Goal: Task Accomplishment & Management: Use online tool/utility

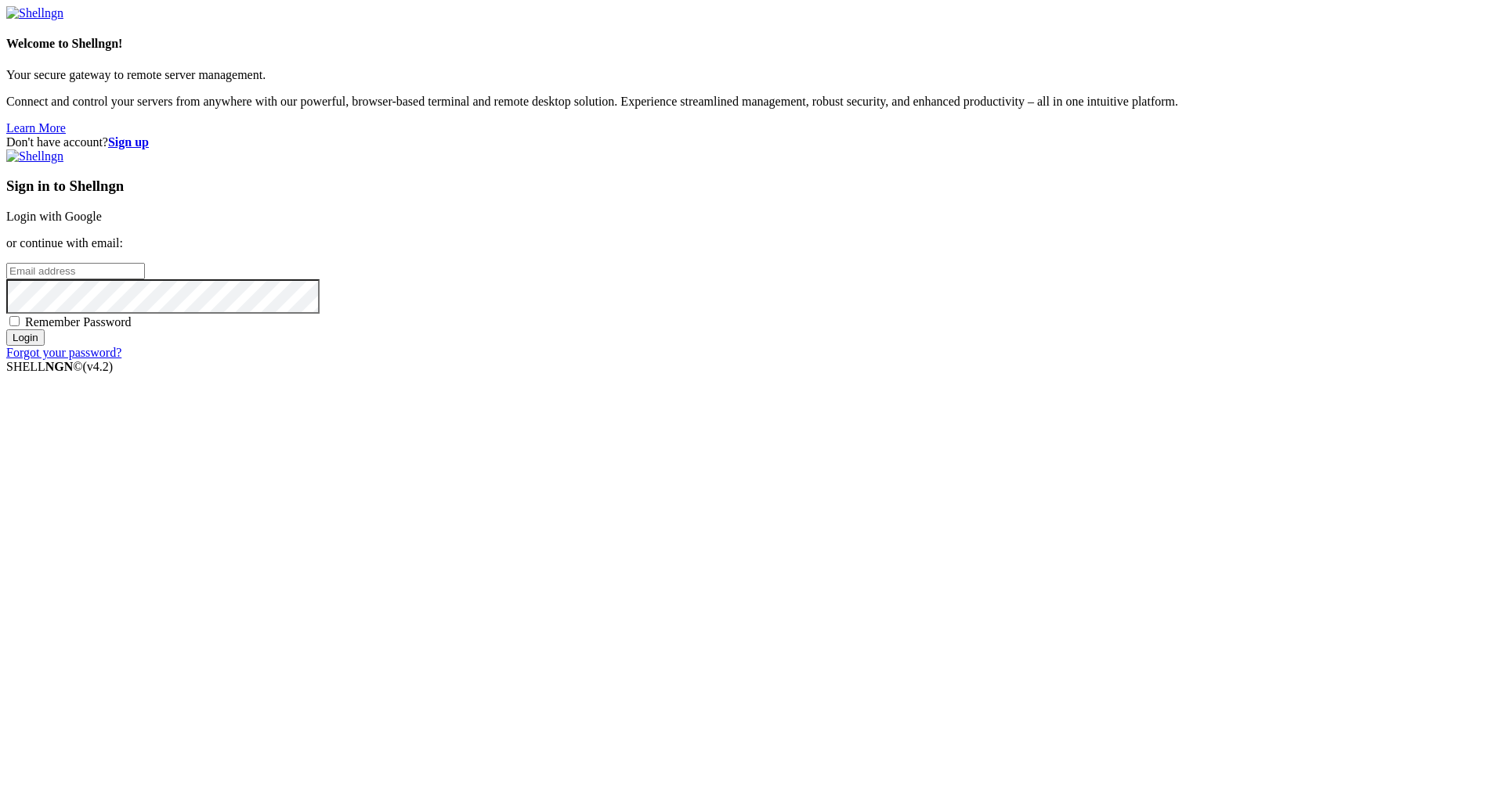
type input "[EMAIL_ADDRESS][DOMAIN_NAME]"
click at [44, 346] on input "Login" at bounding box center [25, 337] width 38 height 17
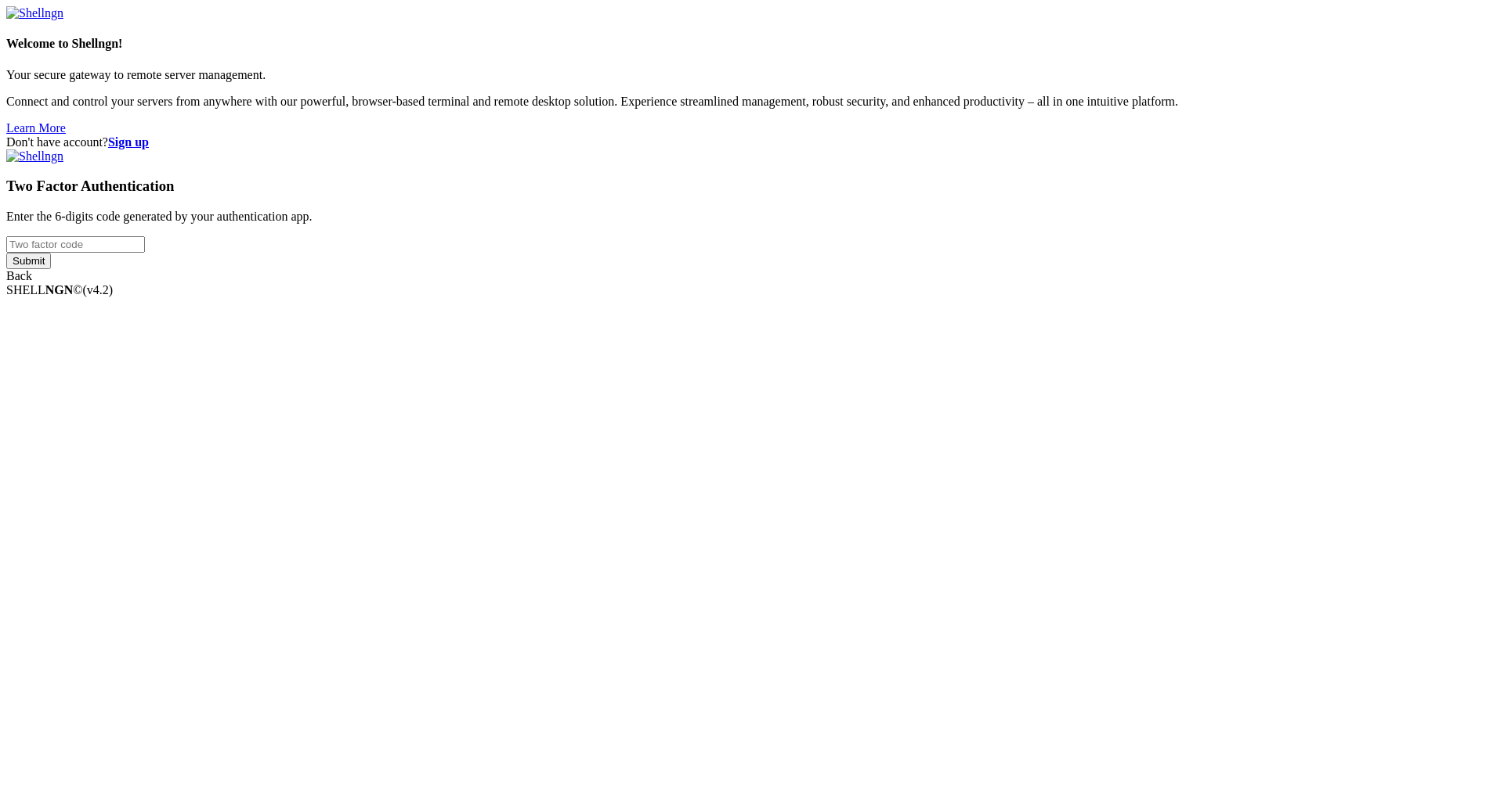
click at [145, 253] on input "number" at bounding box center [75, 244] width 139 height 17
type input "685297"
click at [51, 269] on input "Submit" at bounding box center [28, 261] width 44 height 17
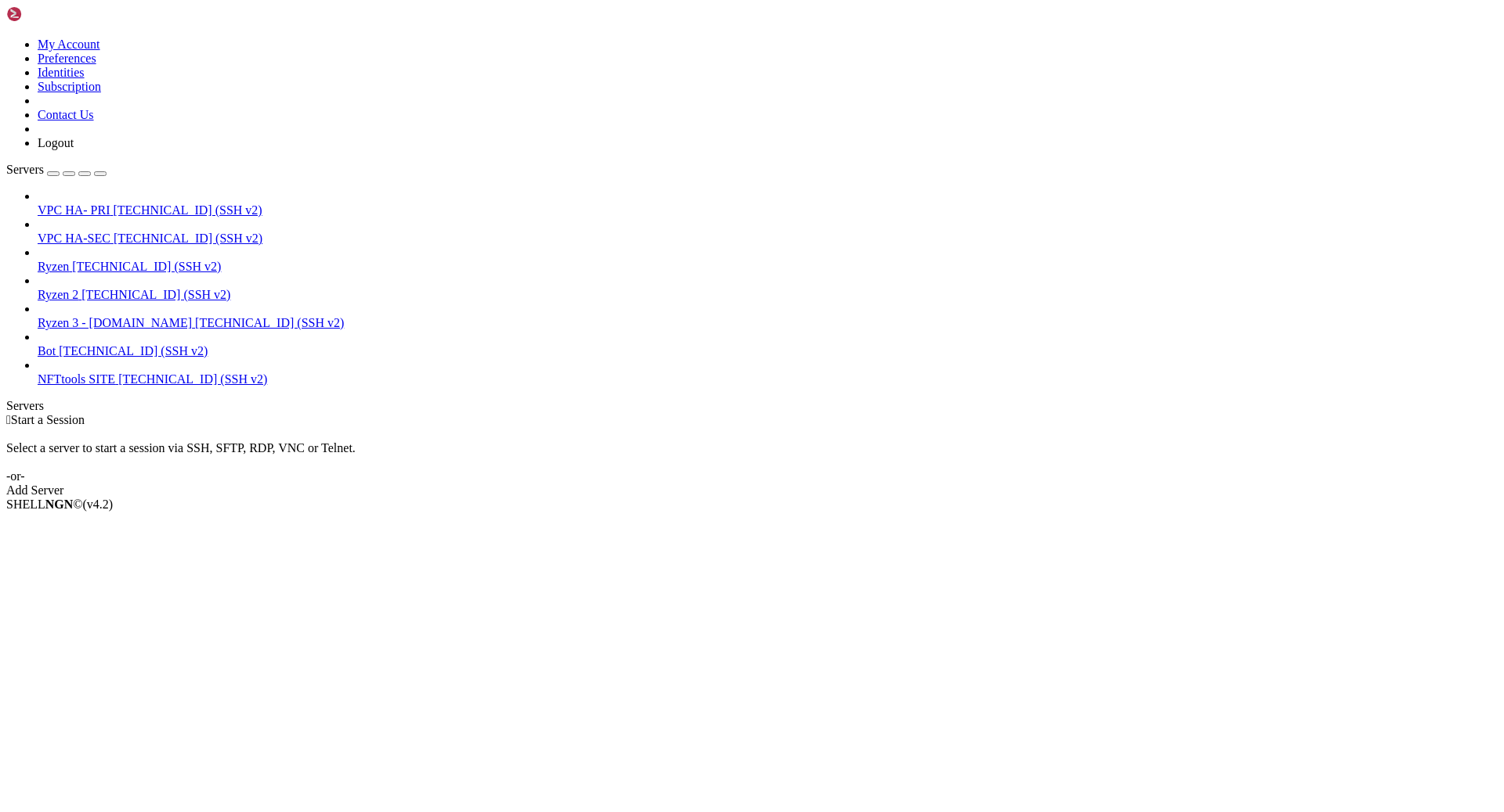
click at [69, 260] on span "Ryzen" at bounding box center [53, 266] width 31 height 14
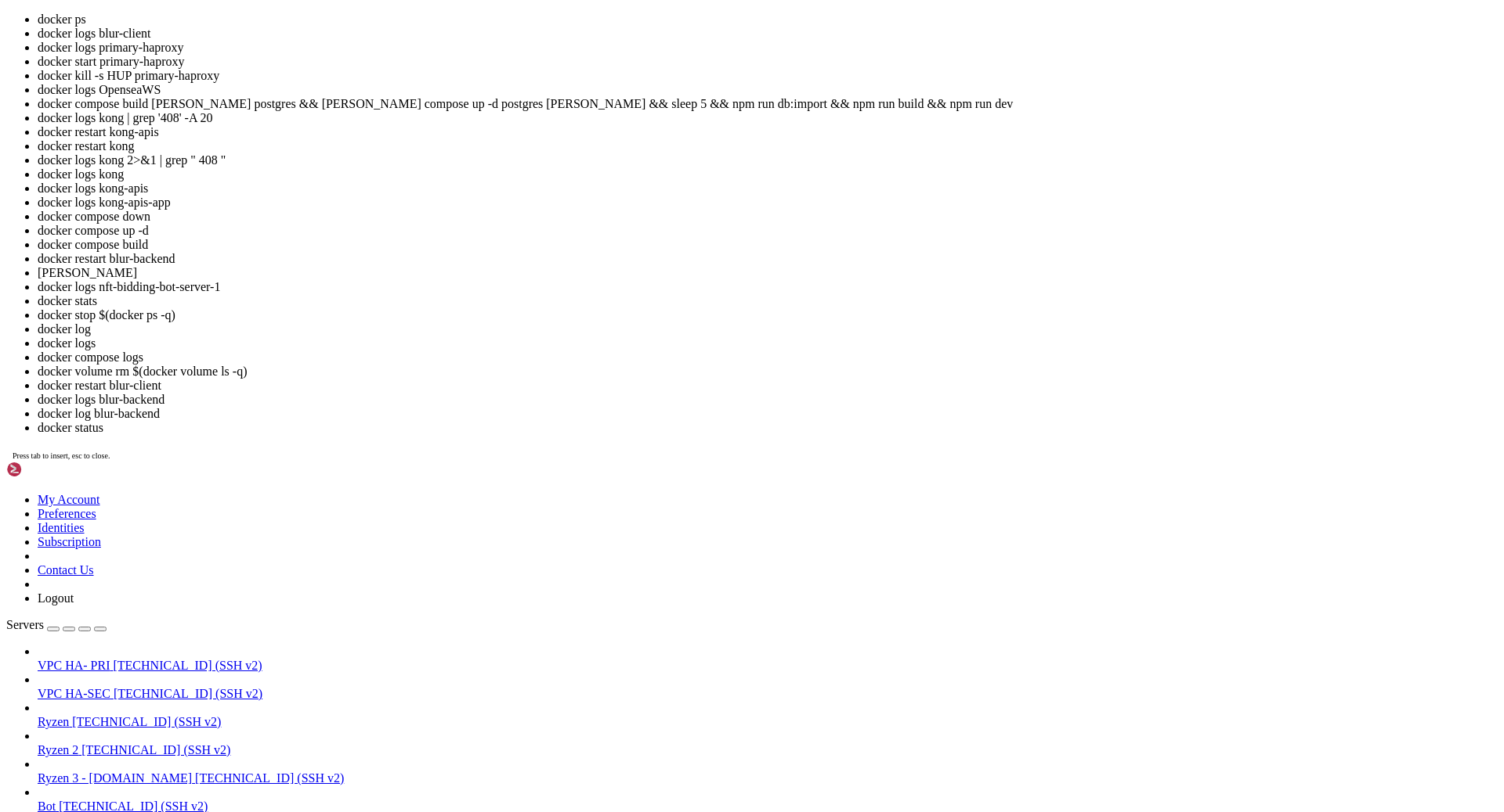
scroll to position [507, 0]
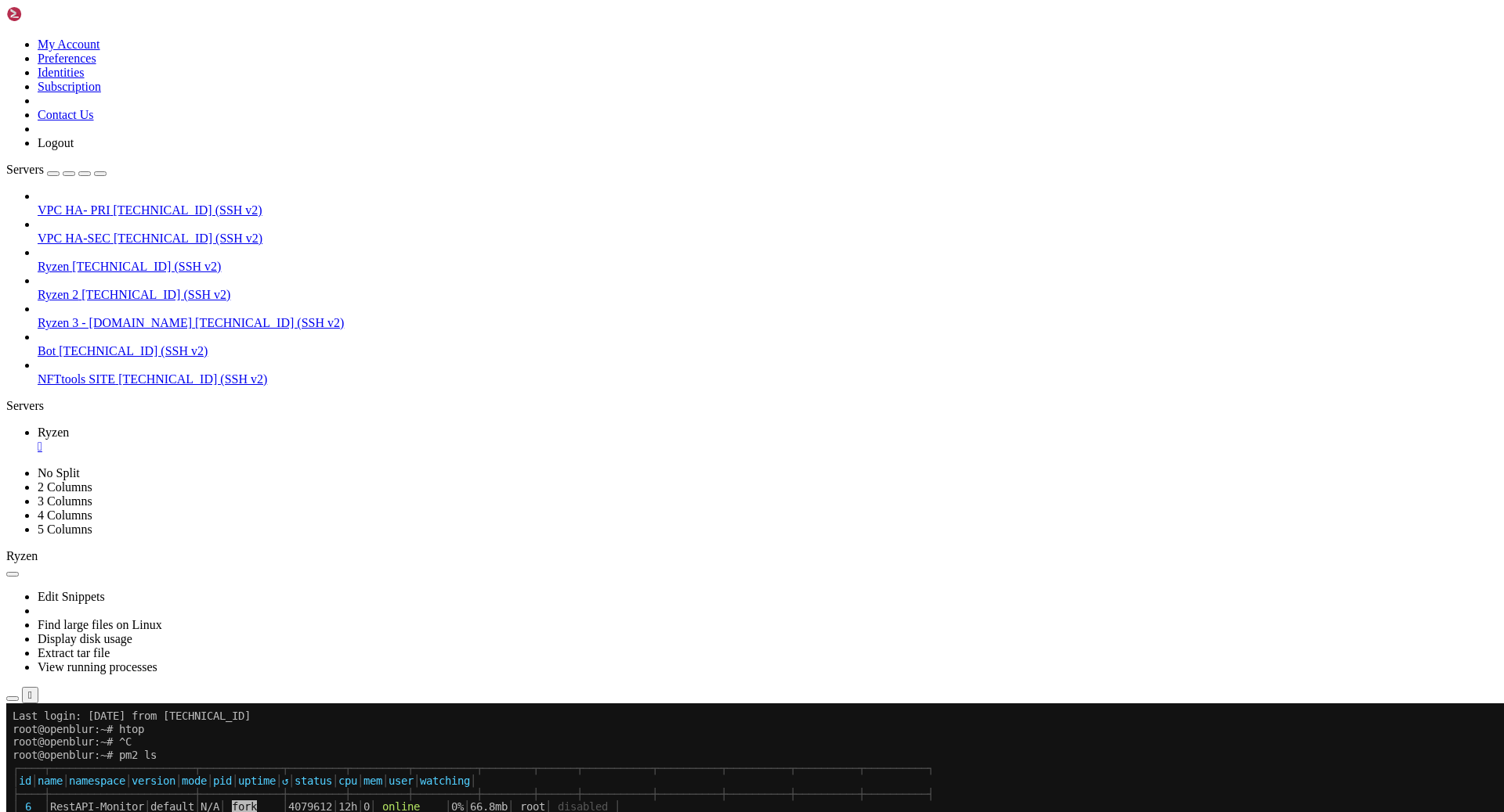
click at [109, 203] on span "VPC HA- PRI" at bounding box center [73, 210] width 72 height 14
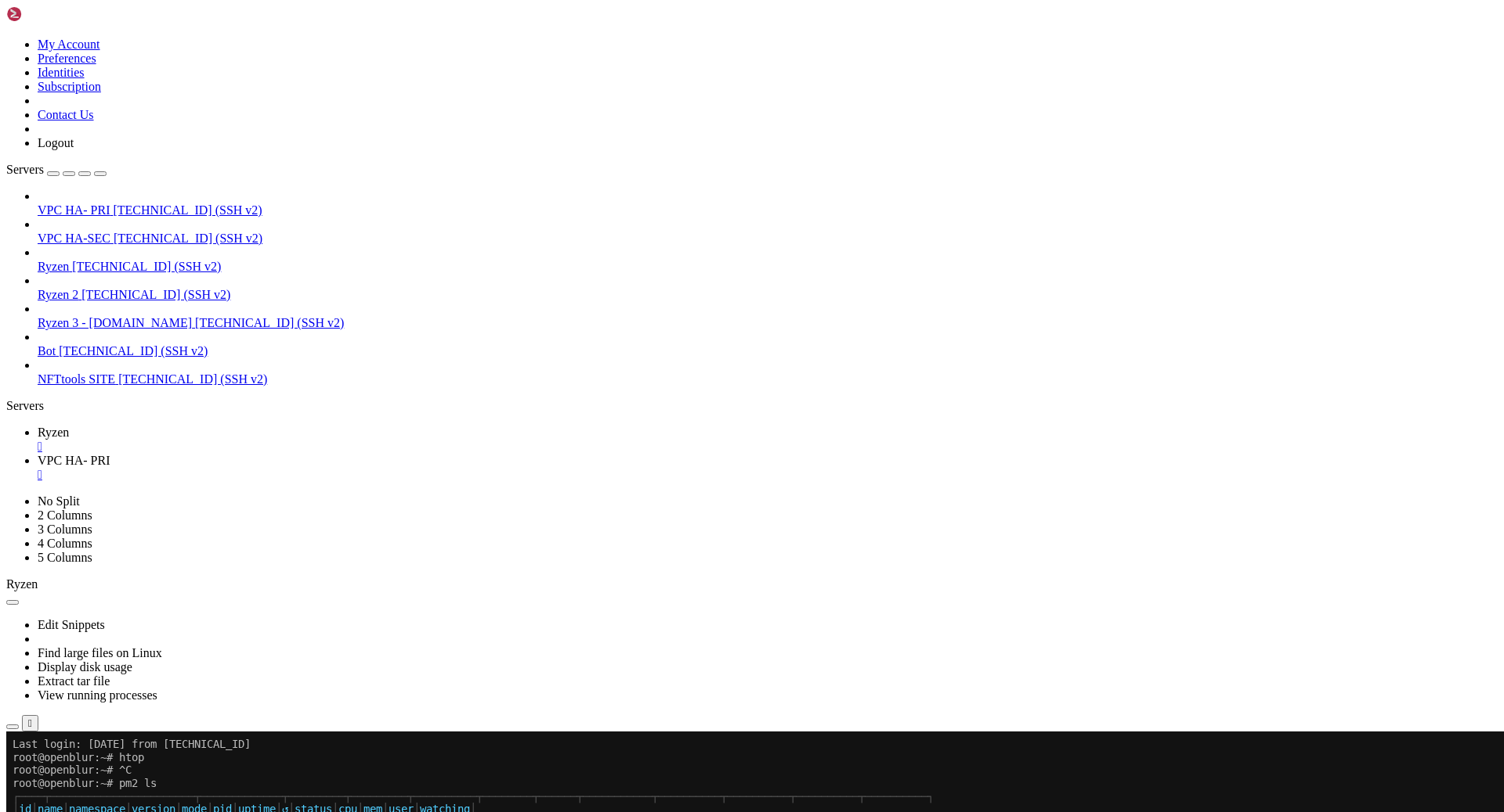
scroll to position [0, 0]
click at [379, 236] on div at bounding box center [752, 406] width 1504 height 812
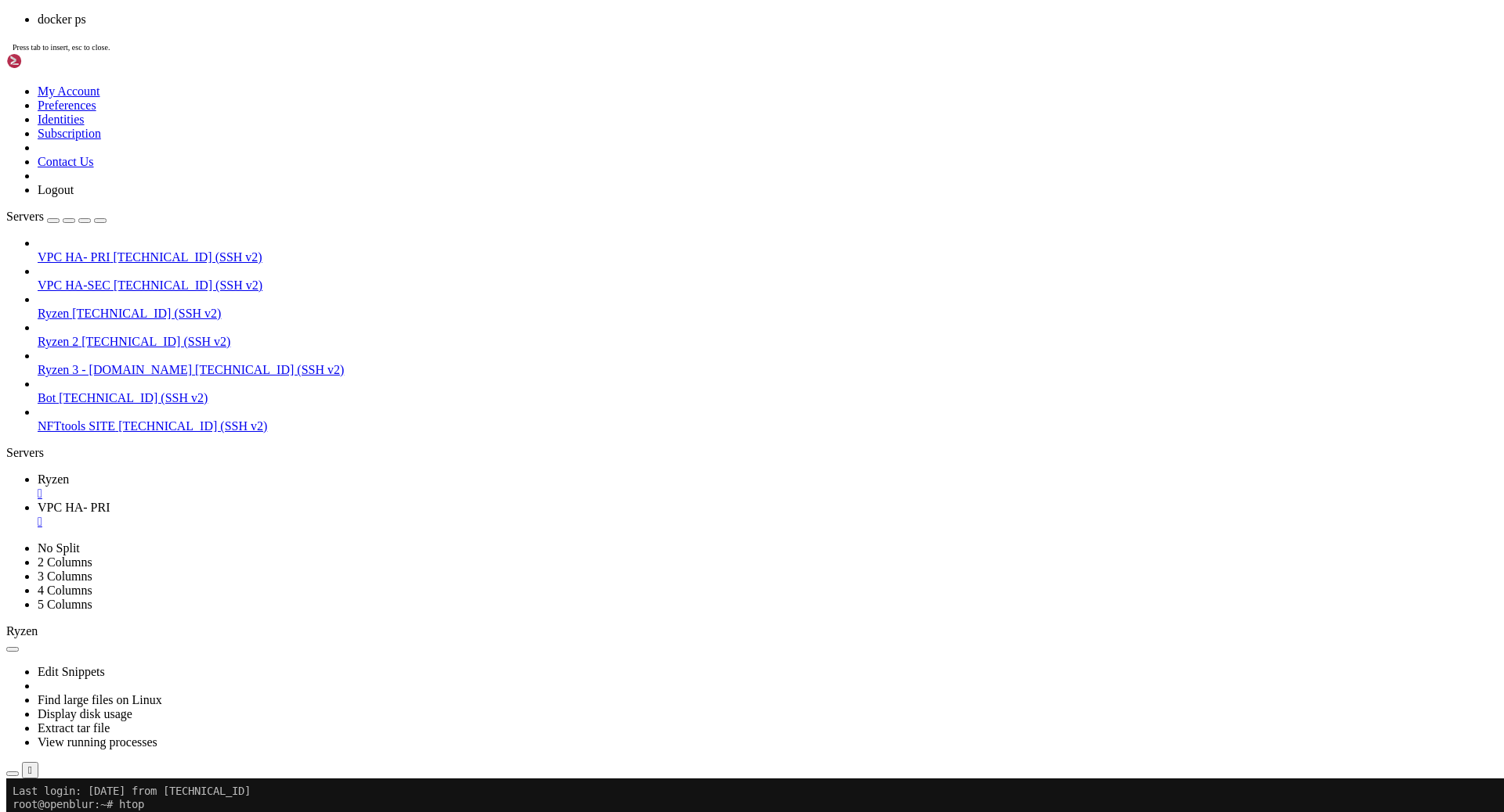
scroll to position [260, 0]
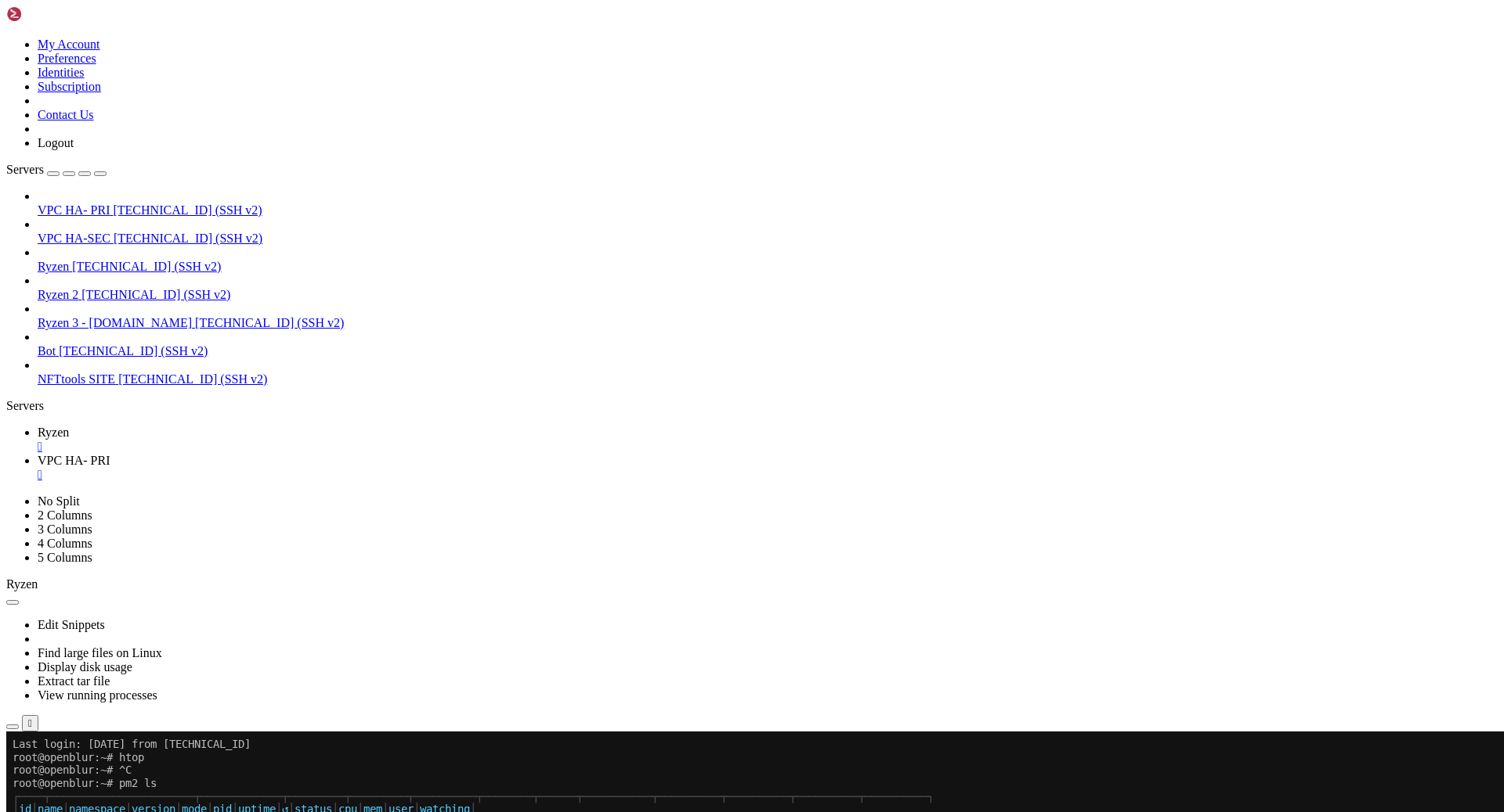
drag, startPoint x: 201, startPoint y: 1265, endPoint x: 113, endPoint y: 1265, distance: 88.0
copy span "kong-apis-app"
